Goal: Task Accomplishment & Management: Use online tool/utility

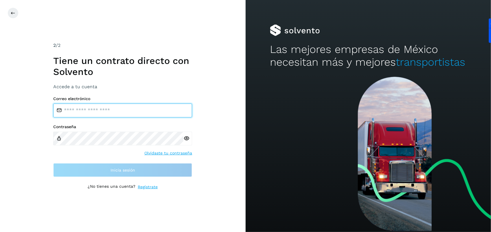
type input "**********"
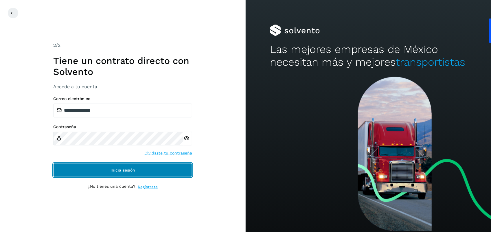
click at [140, 166] on button "Inicia sesión" at bounding box center [122, 170] width 139 height 14
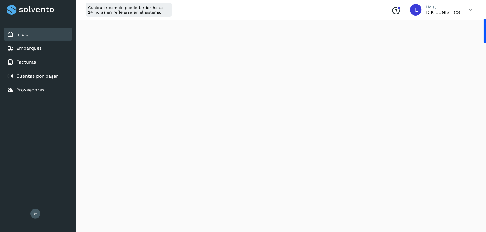
scroll to position [145, 0]
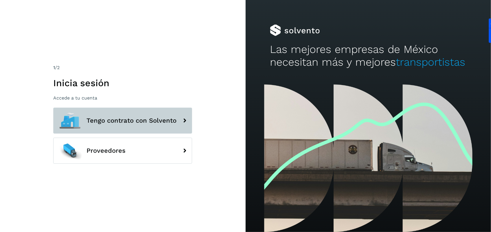
click at [111, 123] on span "Tengo contrato con Solvento" at bounding box center [132, 120] width 90 height 7
click at [155, 118] on span "Tengo contrato con Solvento" at bounding box center [132, 120] width 90 height 7
click at [151, 117] on span "Tengo contrato con Solvento" at bounding box center [132, 120] width 90 height 7
click at [126, 128] on button "Tengo contrato con Solvento" at bounding box center [122, 121] width 139 height 26
click at [133, 115] on button "Tengo contrato con Solvento" at bounding box center [122, 121] width 139 height 26
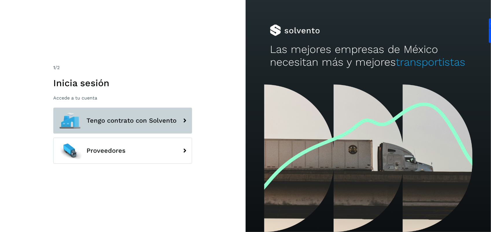
click at [132, 117] on button "Tengo contrato con Solvento" at bounding box center [122, 121] width 139 height 26
click at [132, 118] on span "Tengo contrato con Solvento" at bounding box center [132, 120] width 90 height 7
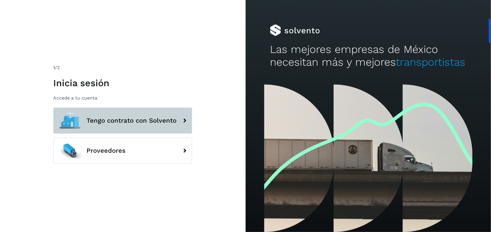
click at [132, 118] on span "Tengo contrato con Solvento" at bounding box center [132, 120] width 90 height 7
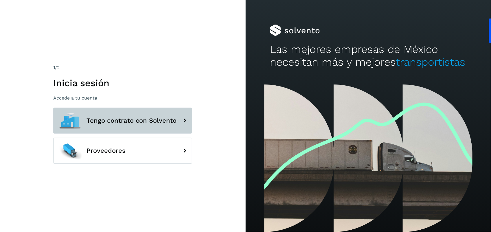
click at [132, 118] on span "Tengo contrato con Solvento" at bounding box center [132, 120] width 90 height 7
click at [165, 121] on span "Tengo contrato con Solvento" at bounding box center [132, 120] width 90 height 7
click at [168, 117] on span "Tengo contrato con Solvento" at bounding box center [132, 120] width 90 height 7
click at [133, 123] on span "Tengo contrato con Solvento" at bounding box center [132, 120] width 90 height 7
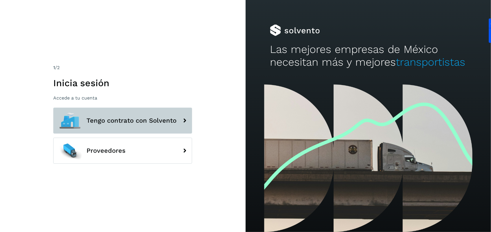
click at [173, 125] on button "Tengo contrato con Solvento" at bounding box center [122, 121] width 139 height 26
click at [128, 117] on span "Tengo contrato con Solvento" at bounding box center [132, 120] width 90 height 7
click at [108, 115] on button "Tengo contrato con Solvento" at bounding box center [122, 121] width 139 height 26
